Goal: Browse casually: Explore the website without a specific task or goal

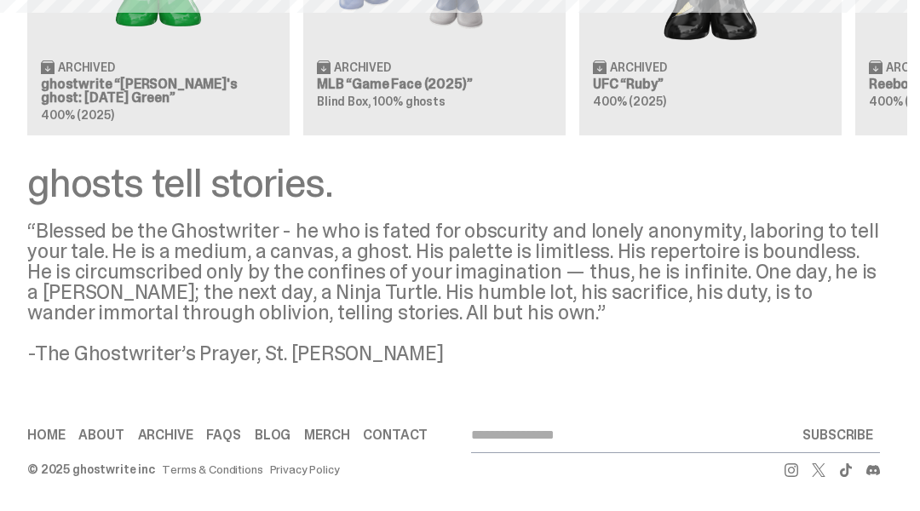
scroll to position [1750, 0]
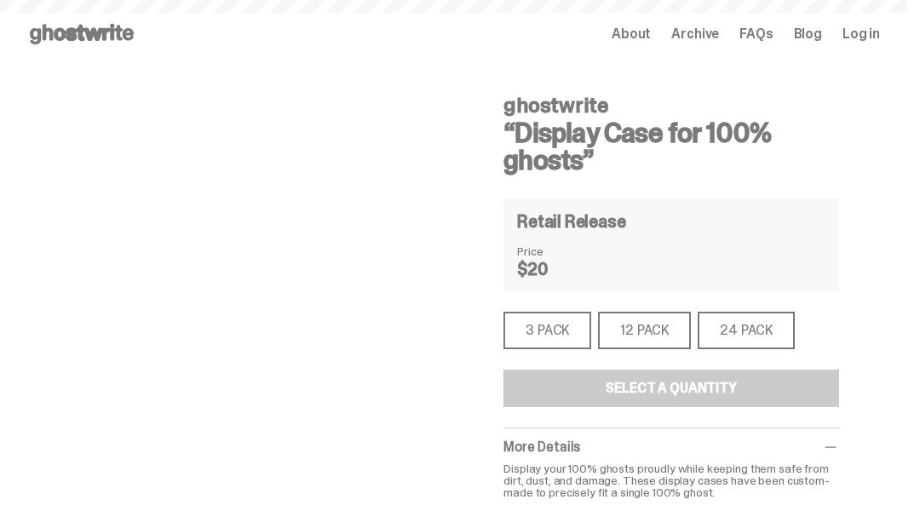
scroll to position [237, 0]
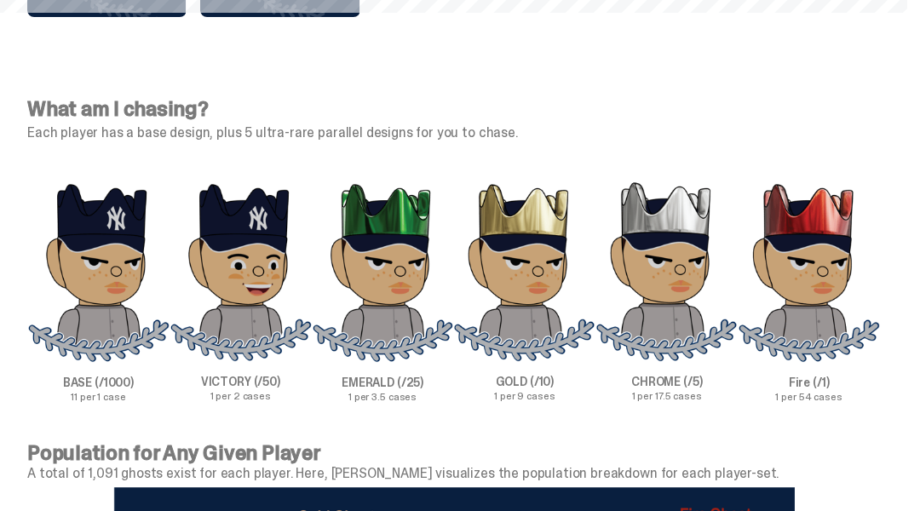
scroll to position [4925, 0]
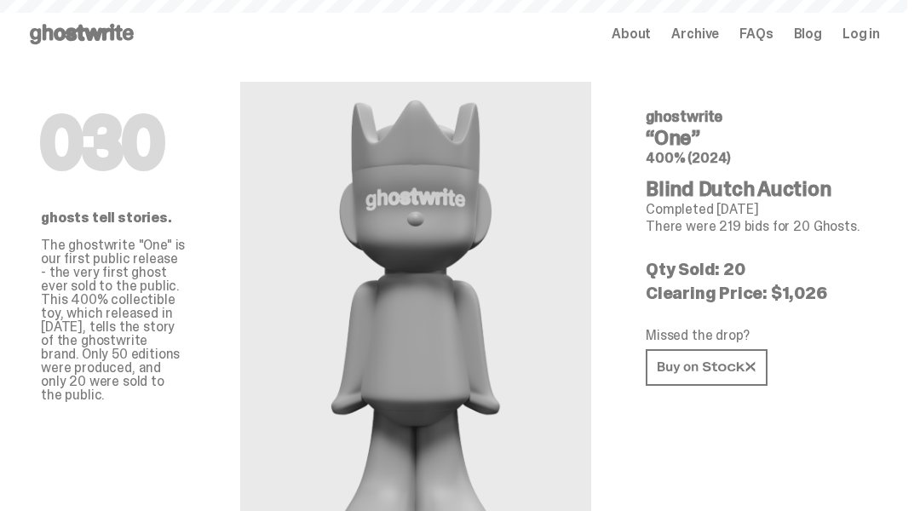
scroll to position [2247, 0]
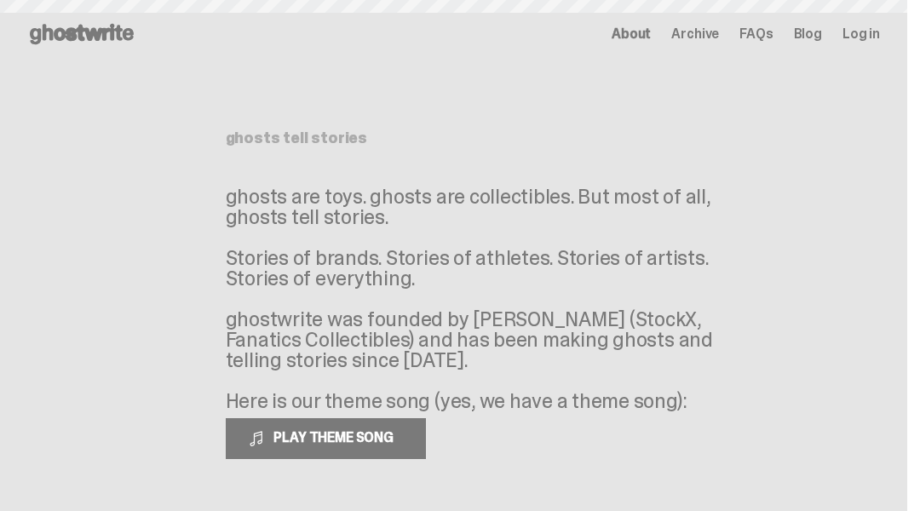
scroll to position [110, 0]
